Goal: Task Accomplishment & Management: Manage account settings

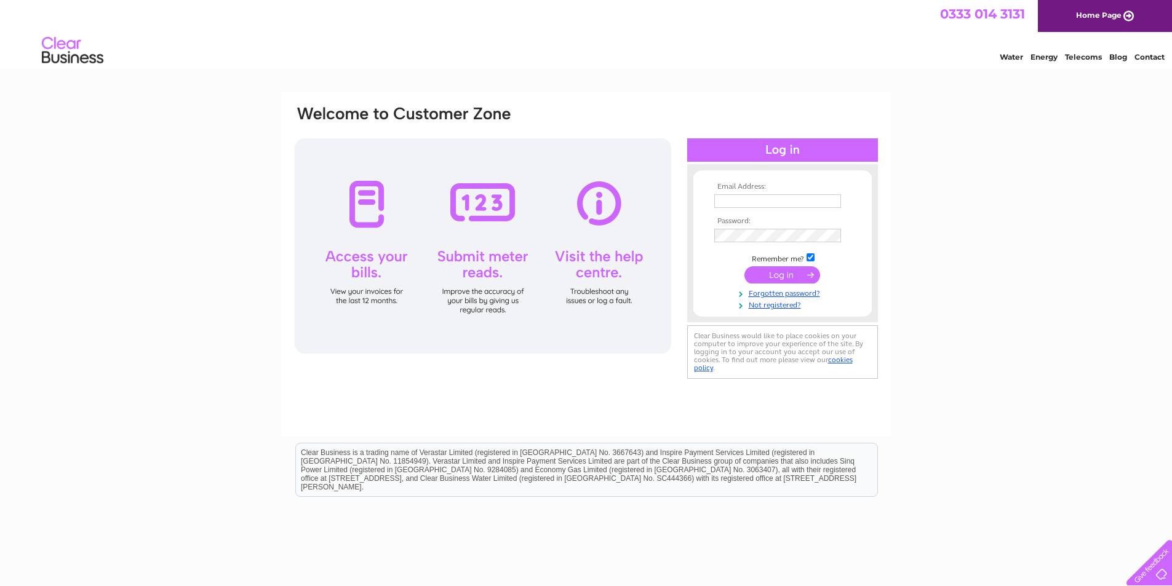
click at [777, 202] on input "text" at bounding box center [777, 201] width 127 height 14
type input "[EMAIL_ADDRESS][DOMAIN_NAME]"
click at [792, 291] on link "Forgotten password?" at bounding box center [784, 293] width 140 height 12
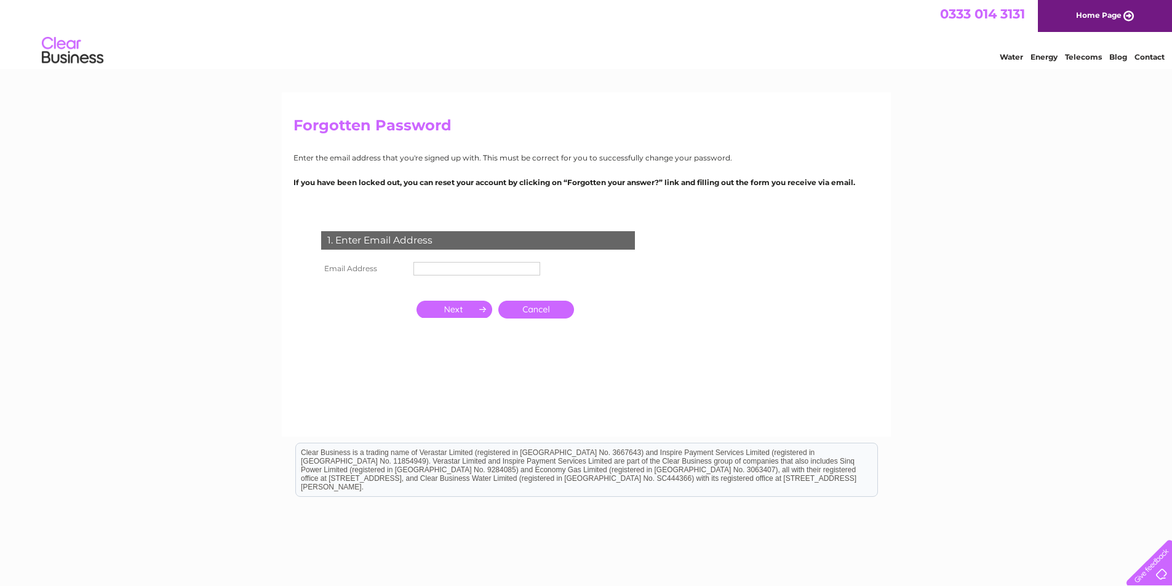
click at [504, 268] on input "text" at bounding box center [476, 269] width 127 height 14
type input "[EMAIL_ADDRESS][DOMAIN_NAME]"
click at [483, 306] on input "button" at bounding box center [454, 309] width 76 height 17
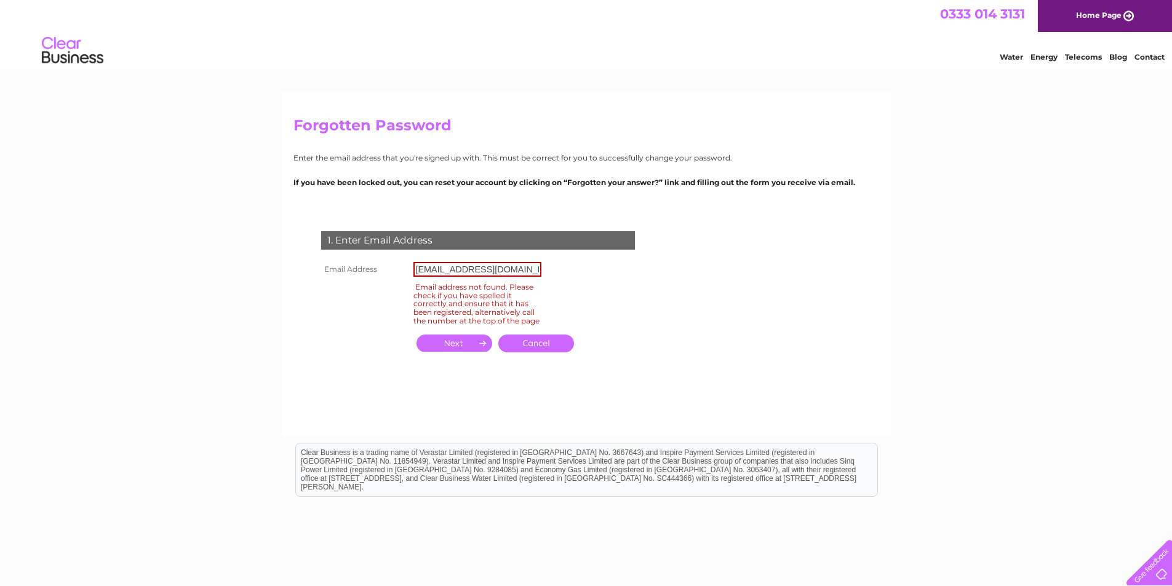
click at [447, 348] on input "button" at bounding box center [454, 343] width 76 height 17
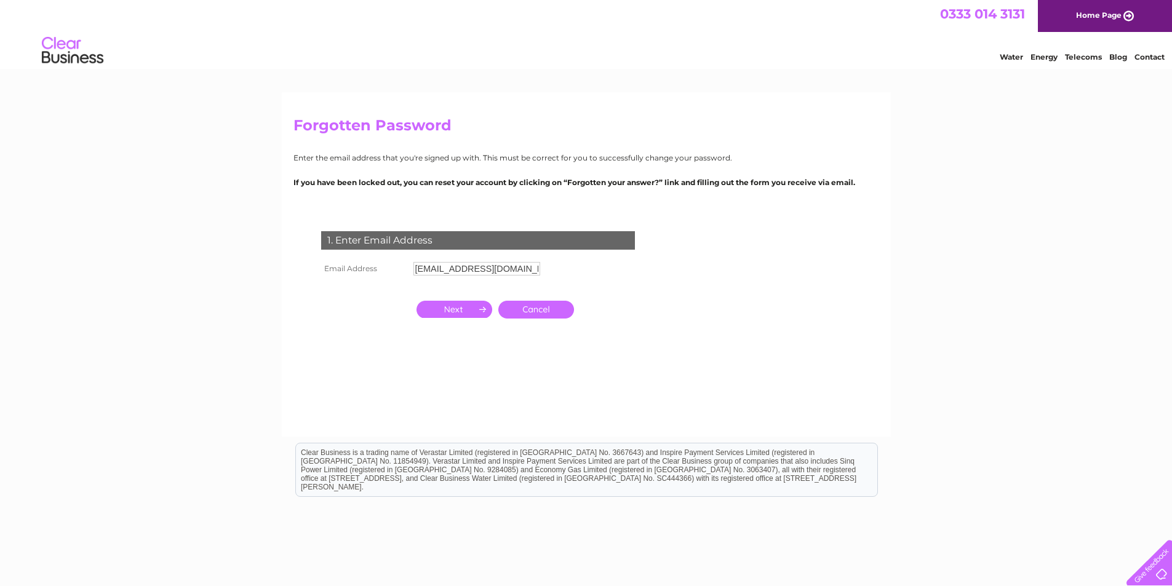
click at [447, 318] on input "button" at bounding box center [454, 309] width 76 height 17
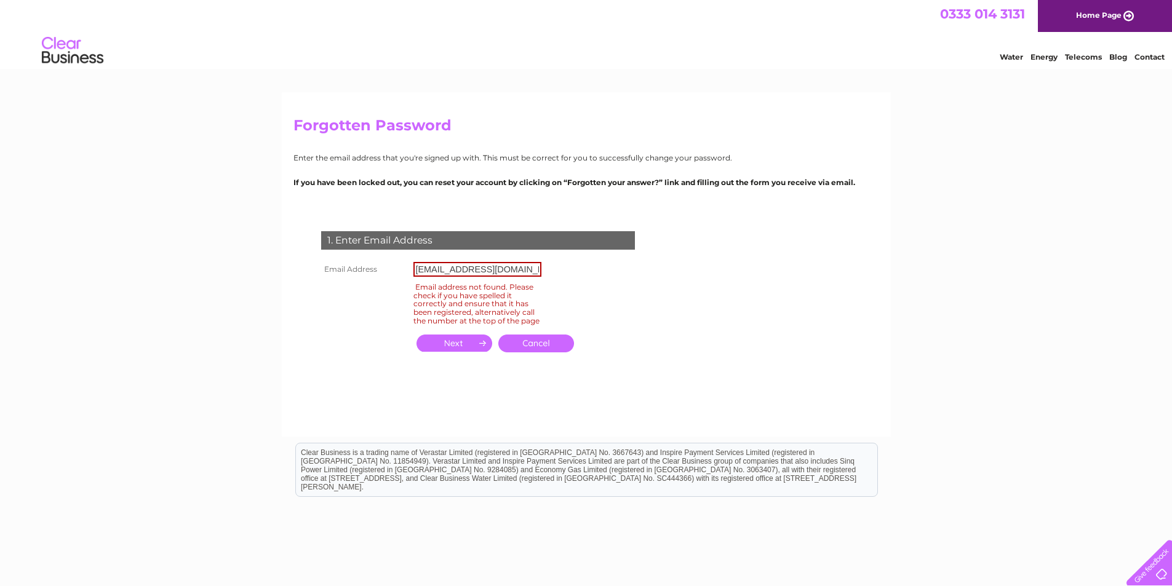
click at [447, 348] on input "button" at bounding box center [454, 343] width 76 height 17
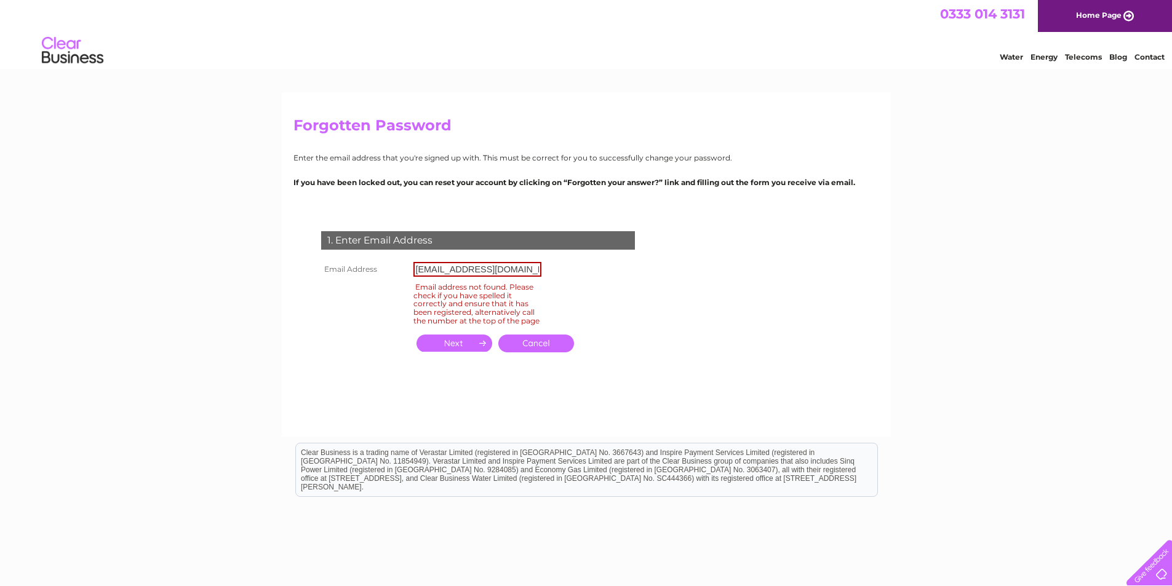
click at [447, 348] on input "button" at bounding box center [454, 343] width 76 height 17
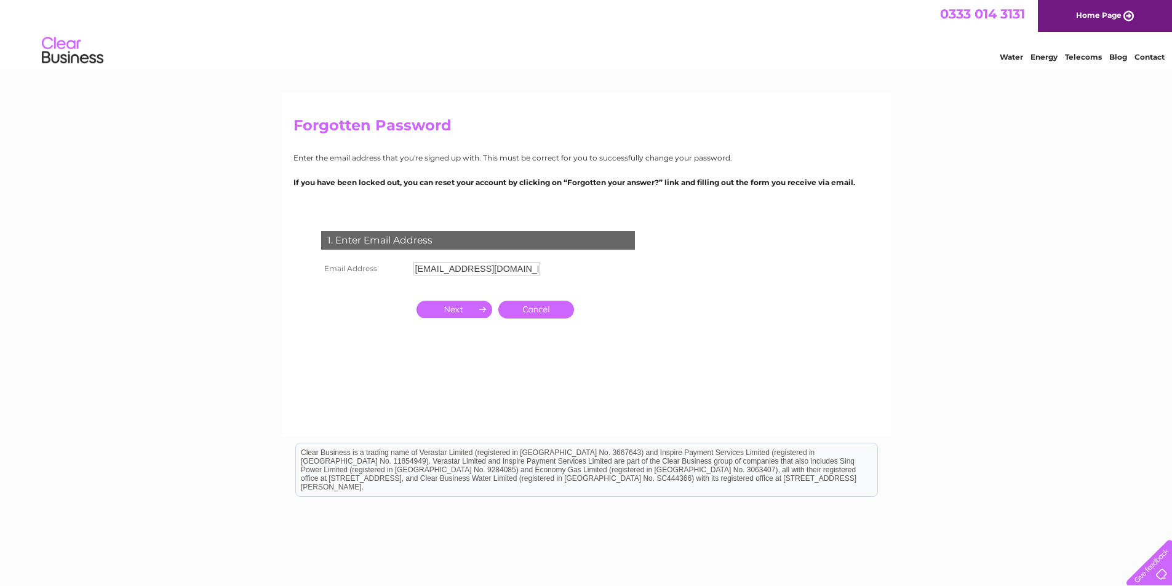
drag, startPoint x: 447, startPoint y: 348, endPoint x: 421, endPoint y: 312, distance: 44.9
click at [439, 325] on td "Cancel" at bounding box center [495, 310] width 170 height 30
